Goal: Task Accomplishment & Management: Complete application form

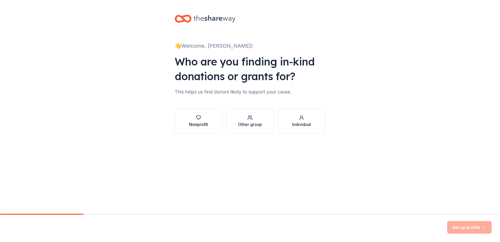
click at [203, 125] on div "Nonprofit" at bounding box center [198, 124] width 19 height 6
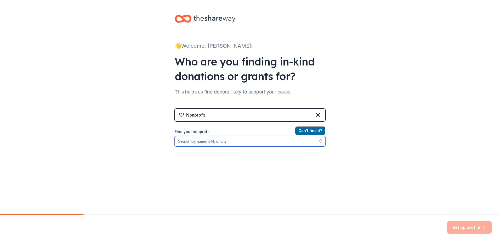
click at [227, 142] on input "Find your nonprofit" at bounding box center [250, 141] width 151 height 10
type input "Greater Emmanuel"
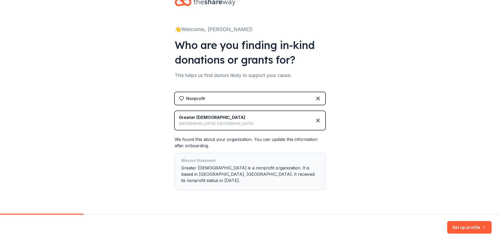
scroll to position [22, 0]
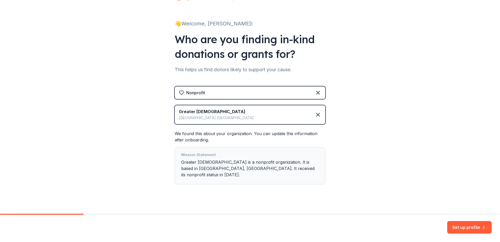
click at [461, 228] on button "Set up profile" at bounding box center [469, 227] width 44 height 13
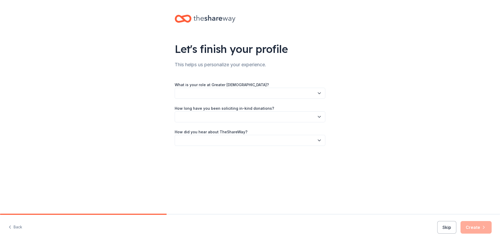
click at [320, 93] on icon "button" at bounding box center [319, 93] width 3 height 1
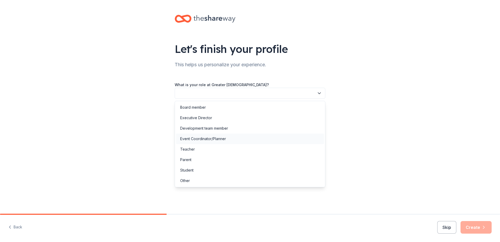
click at [221, 138] on div "Event Coordinator/Planner" at bounding box center [203, 138] width 46 height 6
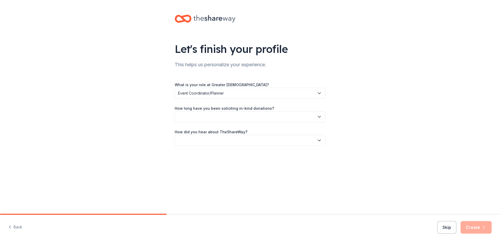
click at [320, 116] on icon "button" at bounding box center [319, 116] width 5 height 5
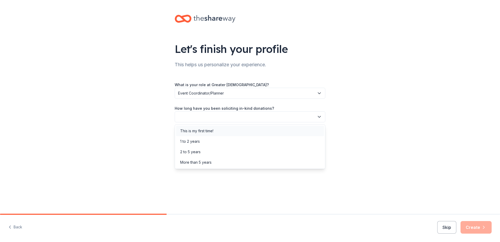
click at [222, 130] on div "This is my first time!" at bounding box center [250, 130] width 148 height 10
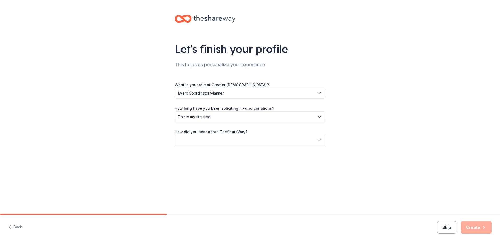
click at [319, 138] on icon "button" at bounding box center [319, 139] width 5 height 5
click at [198, 176] on div "Social media" at bounding box center [191, 175] width 22 height 6
click at [478, 226] on button "Create" at bounding box center [475, 227] width 31 height 13
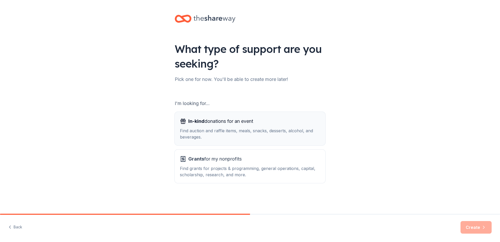
click at [254, 132] on div "Find auction and raffle items, meals, snacks, desserts, alcohol, and beverages." at bounding box center [250, 133] width 140 height 13
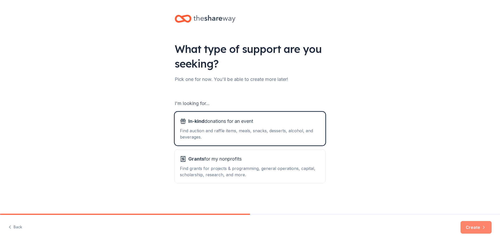
click at [469, 228] on button "Create" at bounding box center [475, 227] width 31 height 13
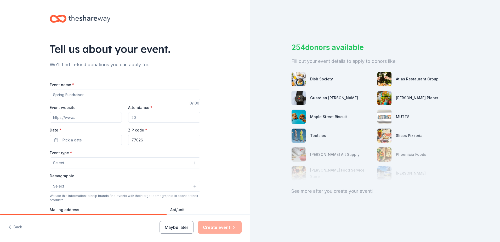
click at [83, 95] on input "Event name *" at bounding box center [125, 94] width 151 height 10
click at [157, 163] on button "Select" at bounding box center [125, 162] width 151 height 11
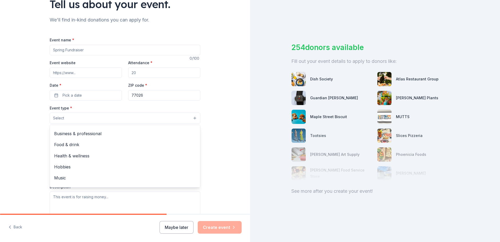
scroll to position [8, 0]
click at [75, 146] on span "Food & drink" at bounding box center [125, 145] width 142 height 7
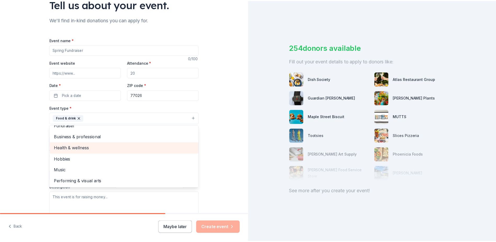
scroll to position [6, 0]
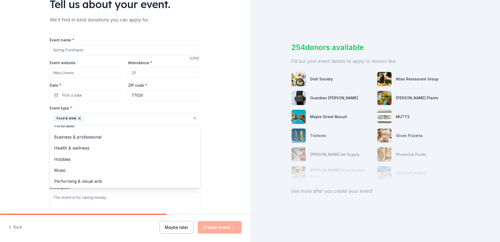
click at [90, 51] on div "Event name * 0 /100 Event website Attendance * Date * Pick a date ZIP code * 77…" at bounding box center [125, 158] width 151 height 242
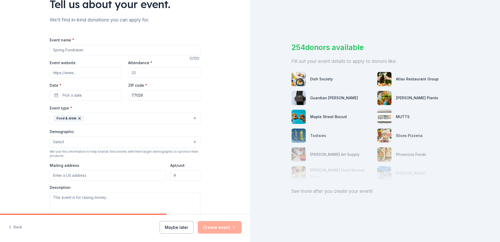
click at [82, 49] on input "Event name *" at bounding box center [125, 50] width 151 height 10
type input "T"
click at [182, 226] on button "Maybe later" at bounding box center [176, 227] width 34 height 13
click at [179, 227] on button "Maybe later" at bounding box center [176, 227] width 34 height 13
